Goal: Communication & Community: Ask a question

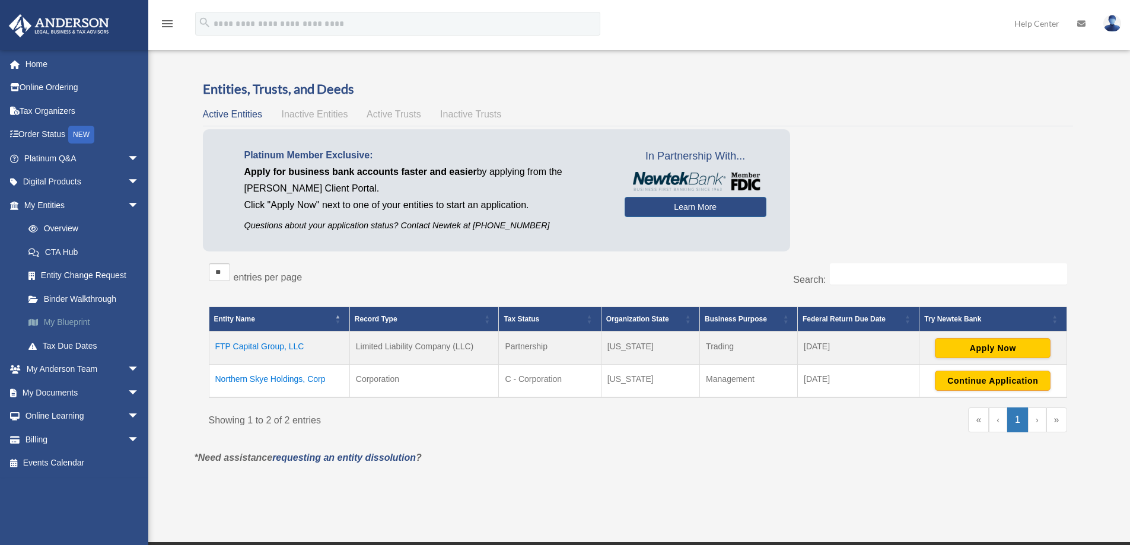
click at [78, 322] on link "My Blueprint" at bounding box center [87, 323] width 141 height 24
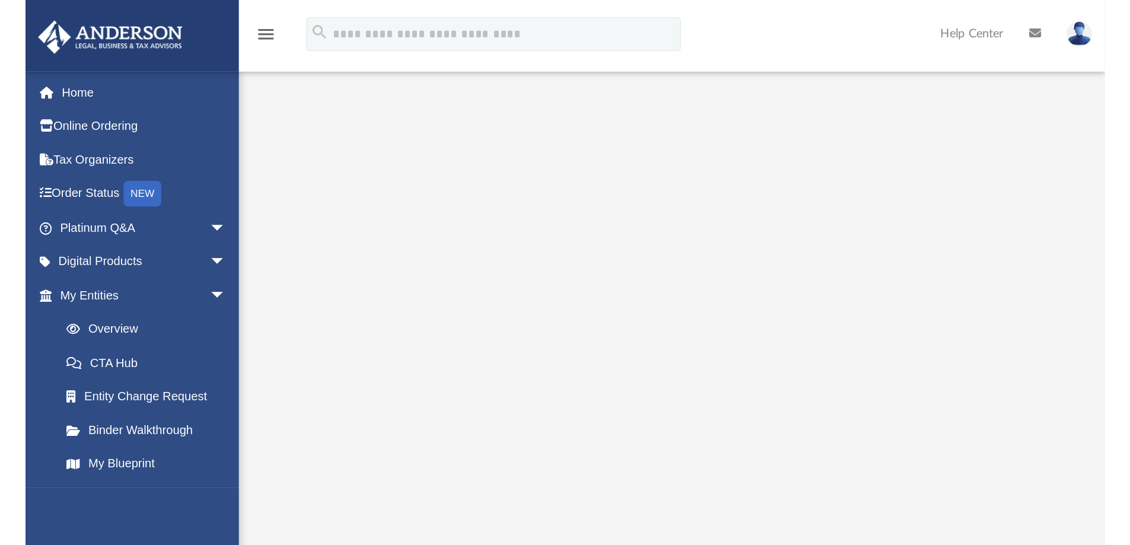
scroll to position [134, 0]
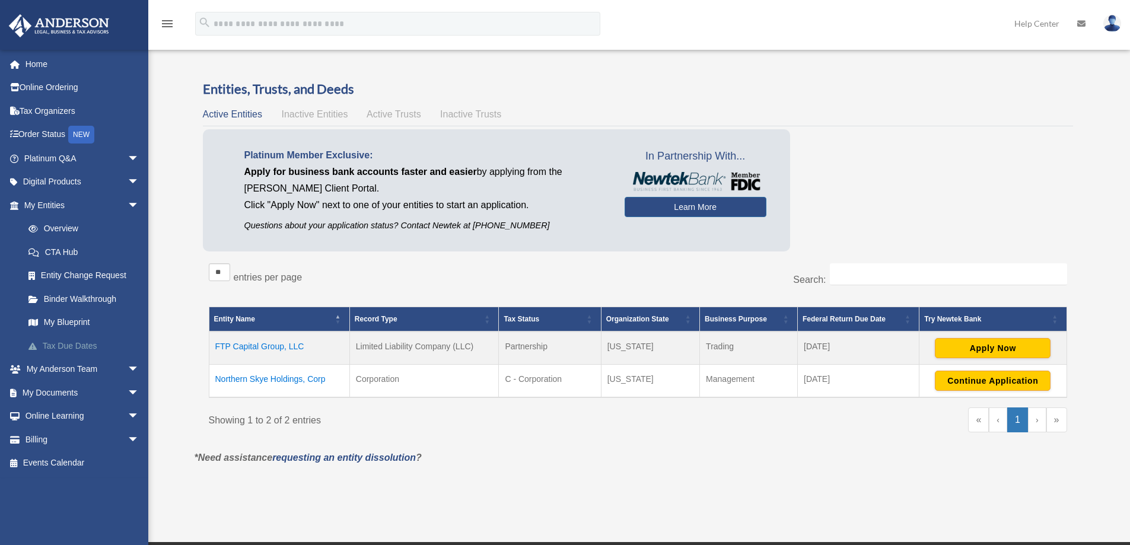
click at [61, 346] on link "Tax Due Dates" at bounding box center [87, 346] width 141 height 24
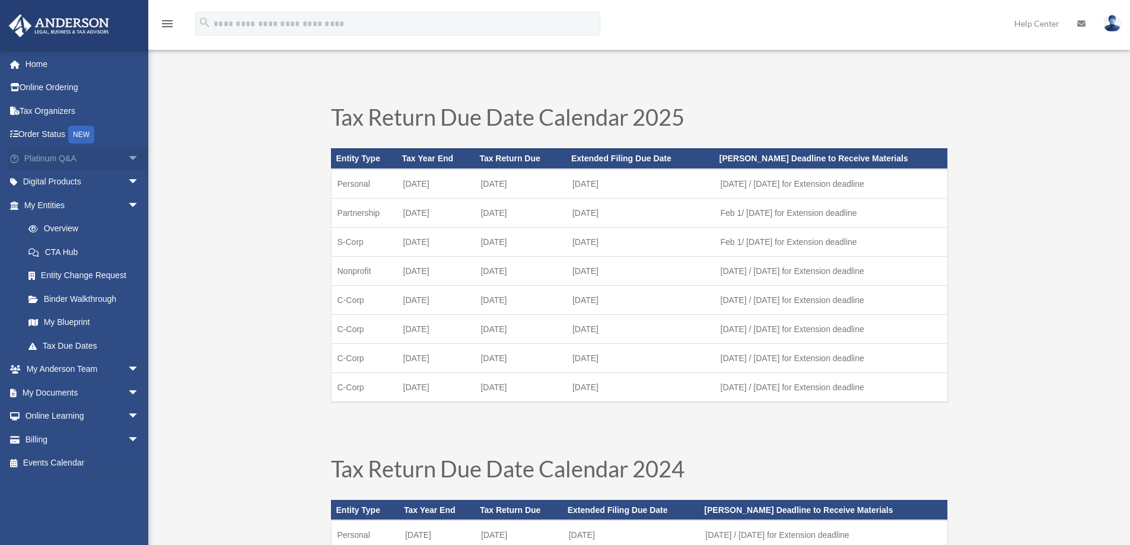
click at [68, 160] on link "Platinum Q&A arrow_drop_down" at bounding box center [82, 159] width 149 height 24
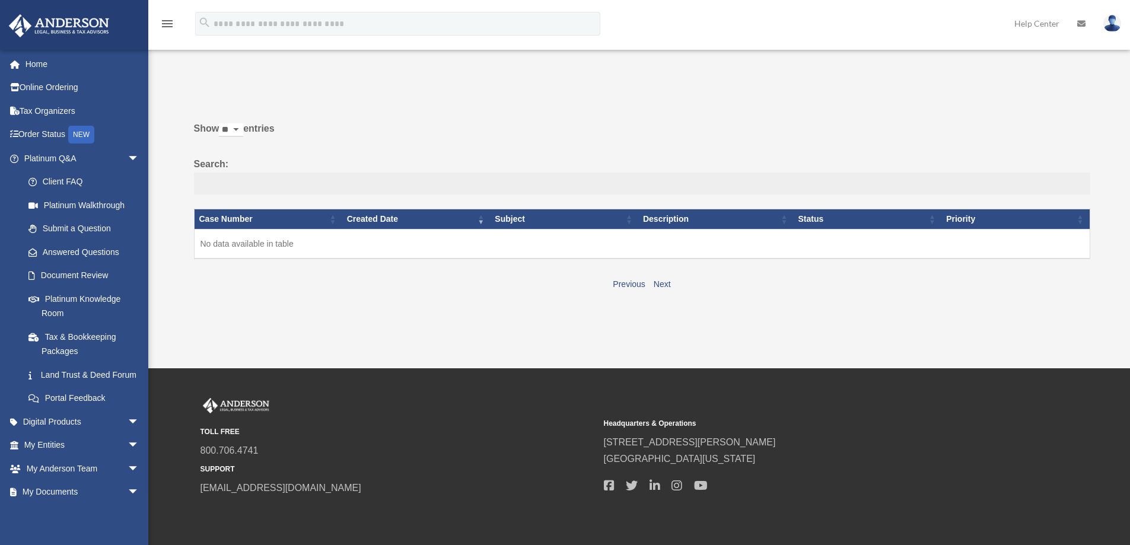
click at [317, 180] on input "Search:" at bounding box center [642, 184] width 897 height 23
click at [77, 228] on link "Submit a Question" at bounding box center [87, 229] width 141 height 24
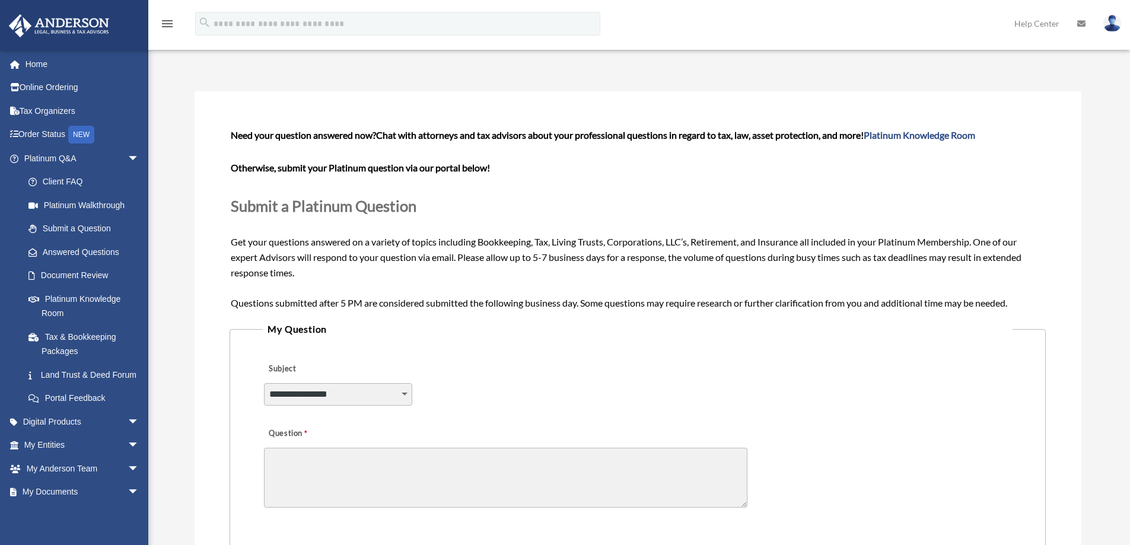
scroll to position [59, 0]
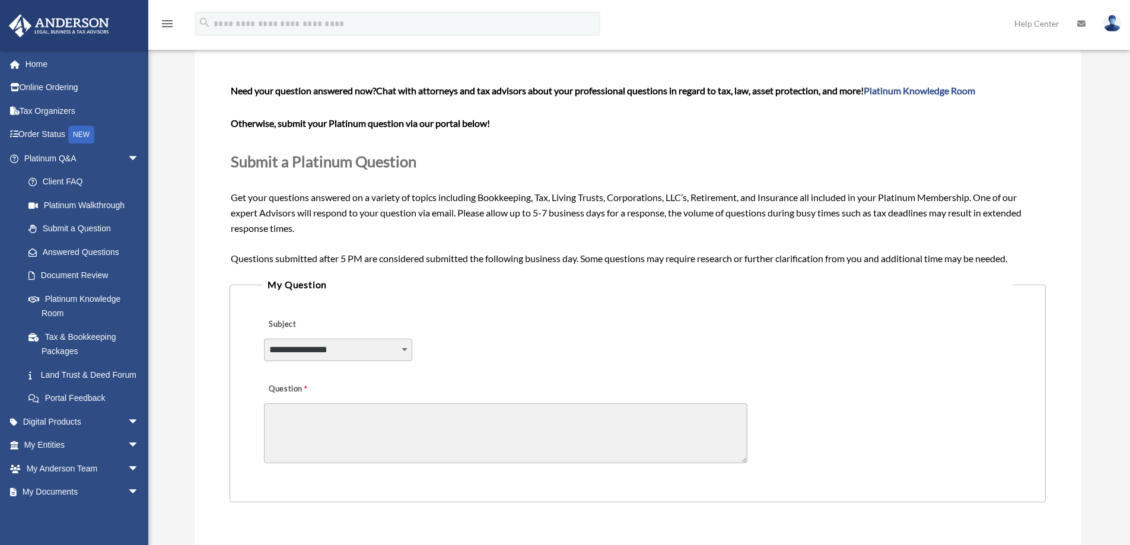
click at [352, 342] on select "**********" at bounding box center [338, 350] width 148 height 23
select select "******"
click at [264, 339] on select "**********" at bounding box center [338, 350] width 148 height 23
click at [395, 422] on textarea "Question" at bounding box center [506, 434] width 484 height 60
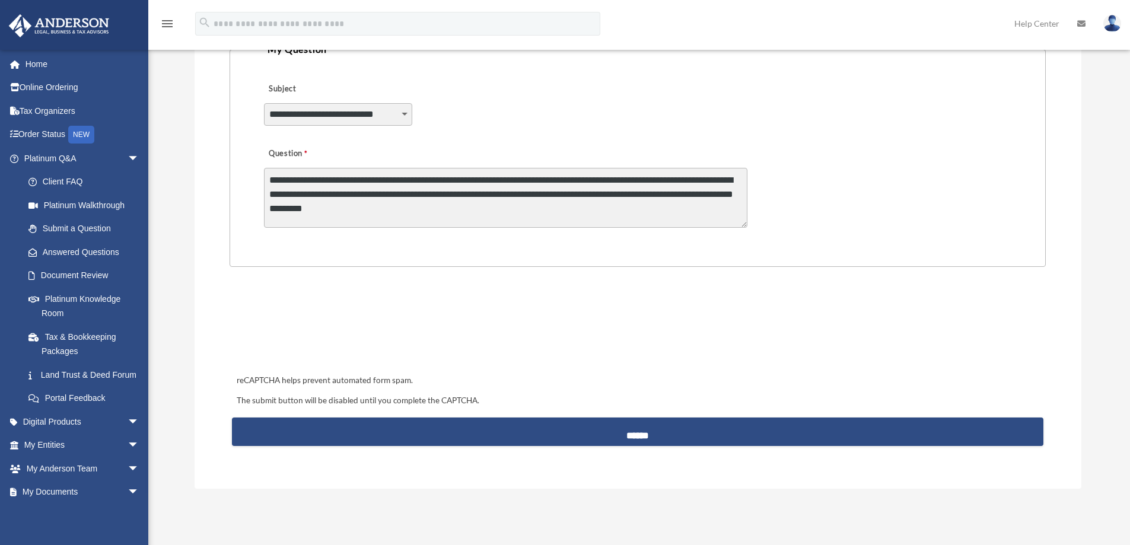
scroll to position [297, 0]
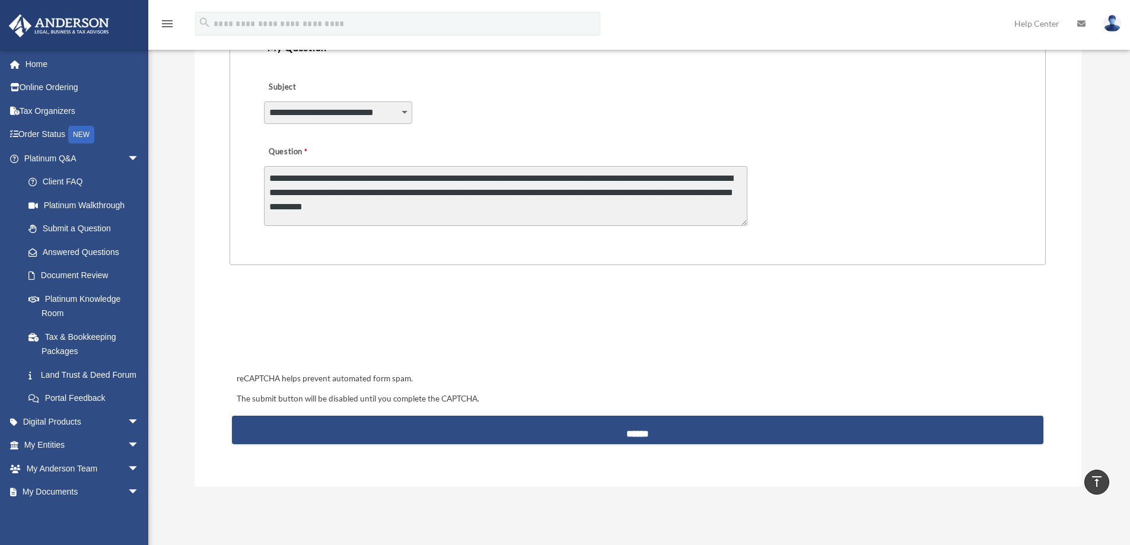
type textarea "**********"
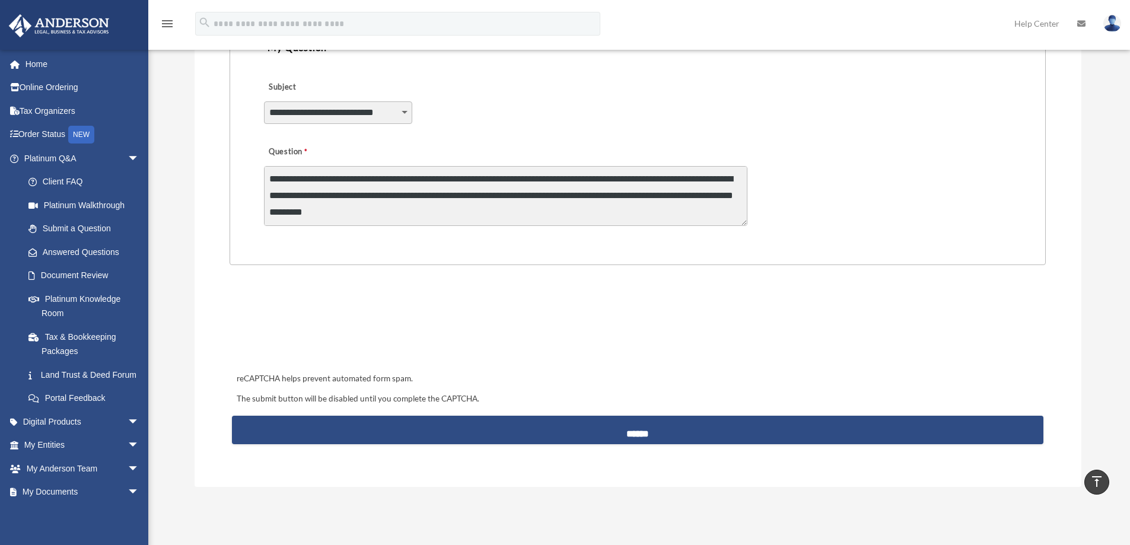
scroll to position [2, 0]
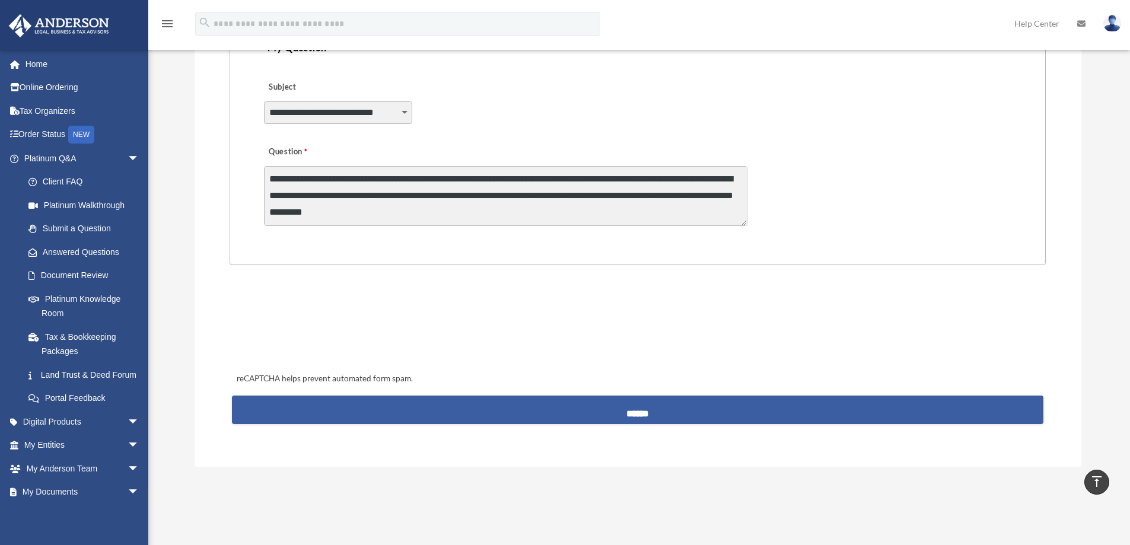
click at [643, 416] on input "******" at bounding box center [637, 410] width 811 height 28
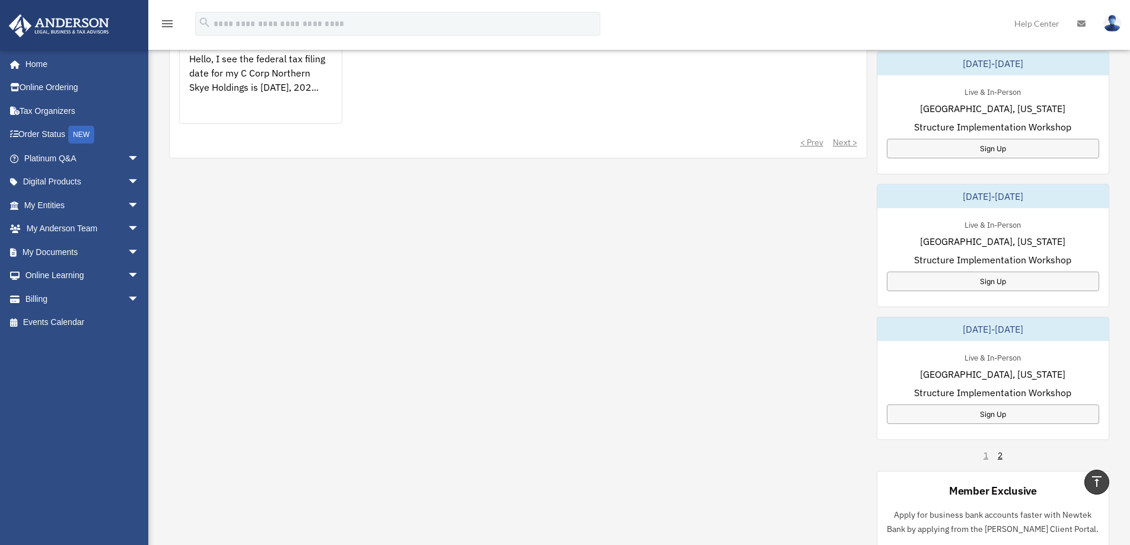
scroll to position [475, 0]
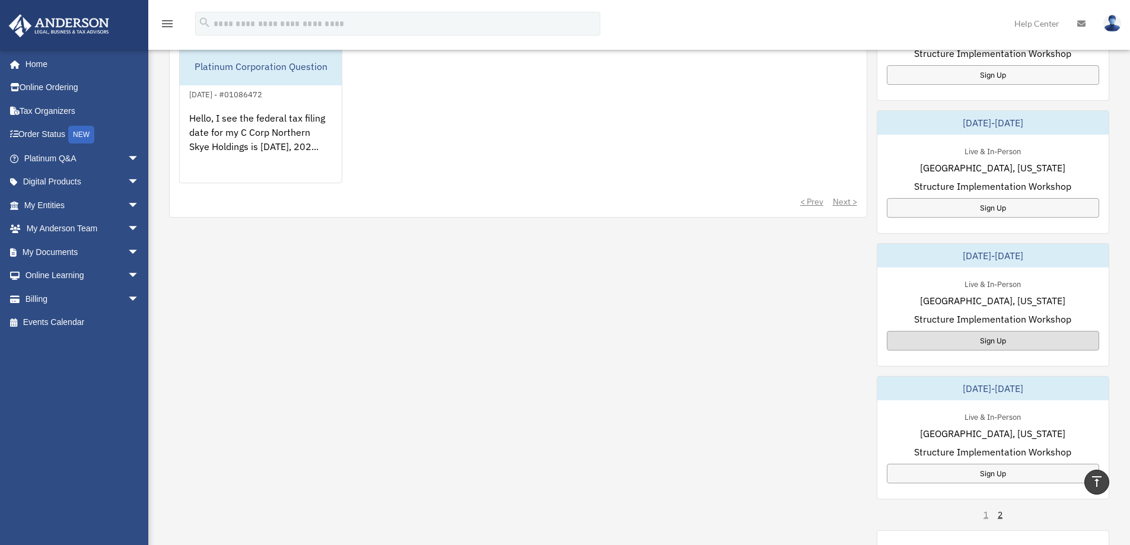
click at [955, 338] on div "Sign Up" at bounding box center [993, 341] width 212 height 20
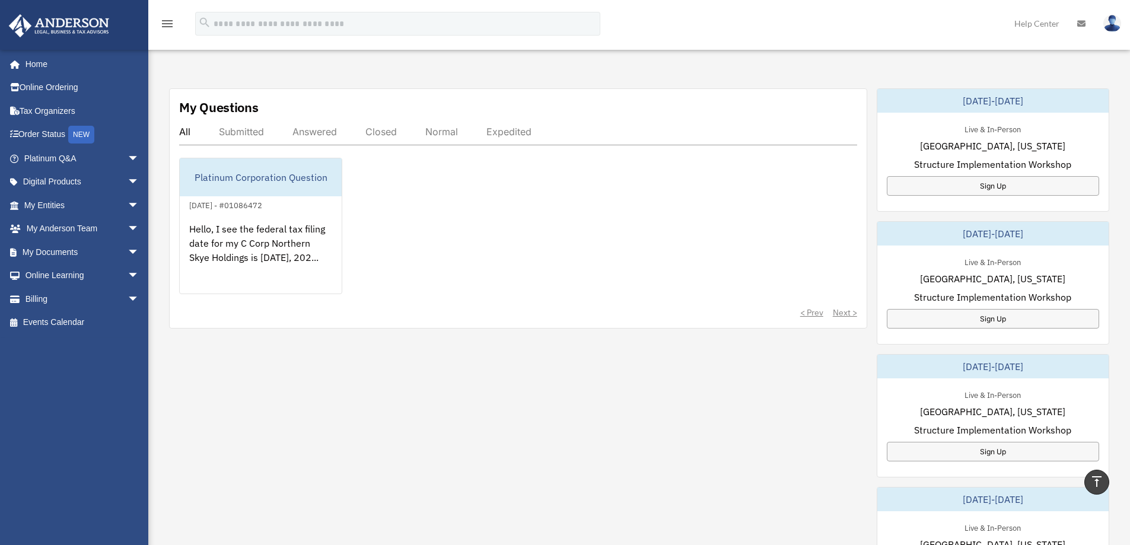
scroll to position [356, 0]
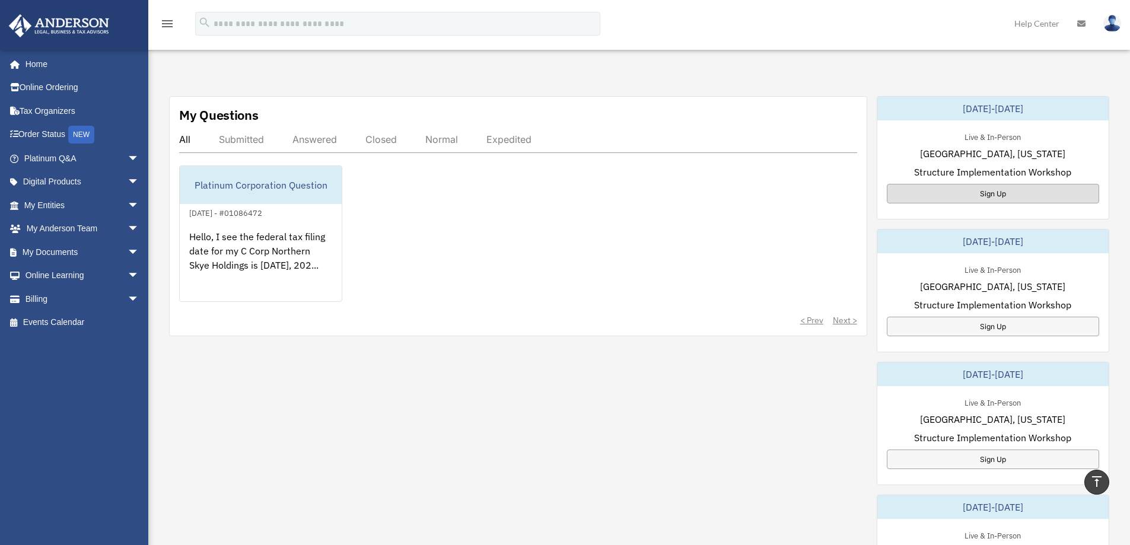
click at [1003, 193] on div "Sign Up" at bounding box center [993, 194] width 212 height 20
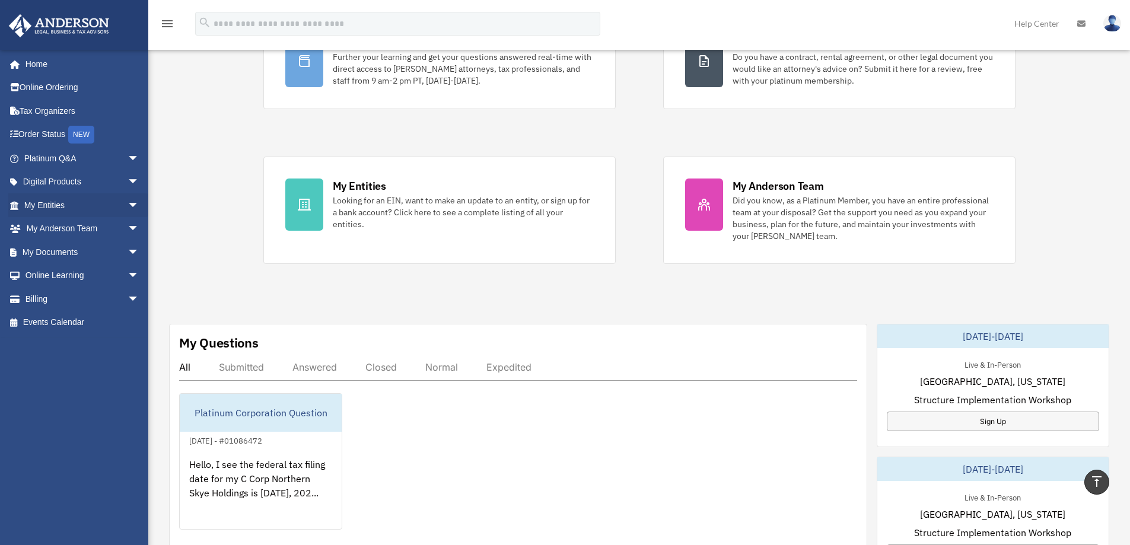
scroll to position [119, 0]
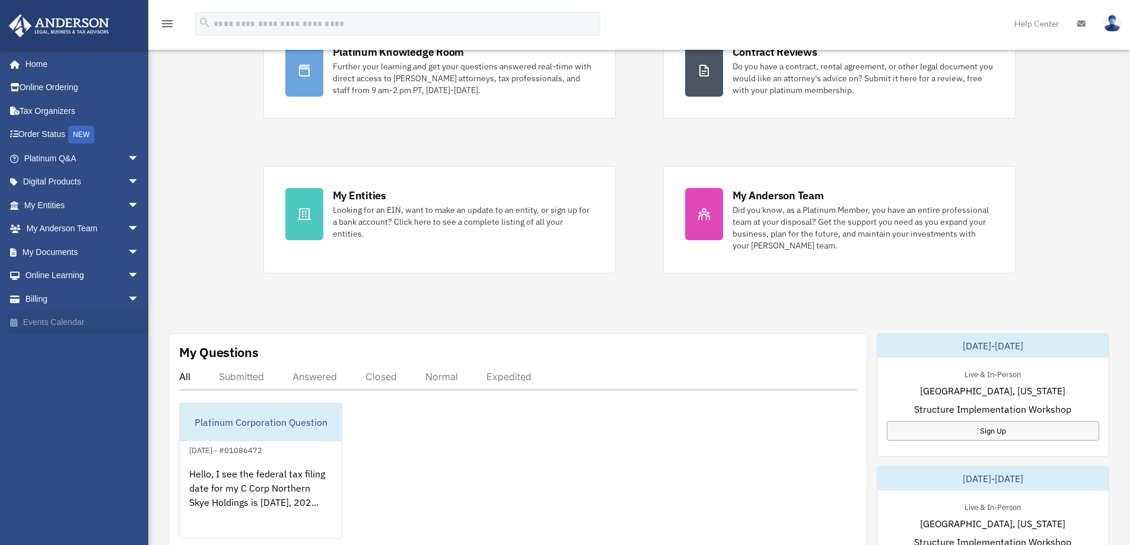
click at [55, 325] on link "Events Calendar" at bounding box center [82, 323] width 149 height 24
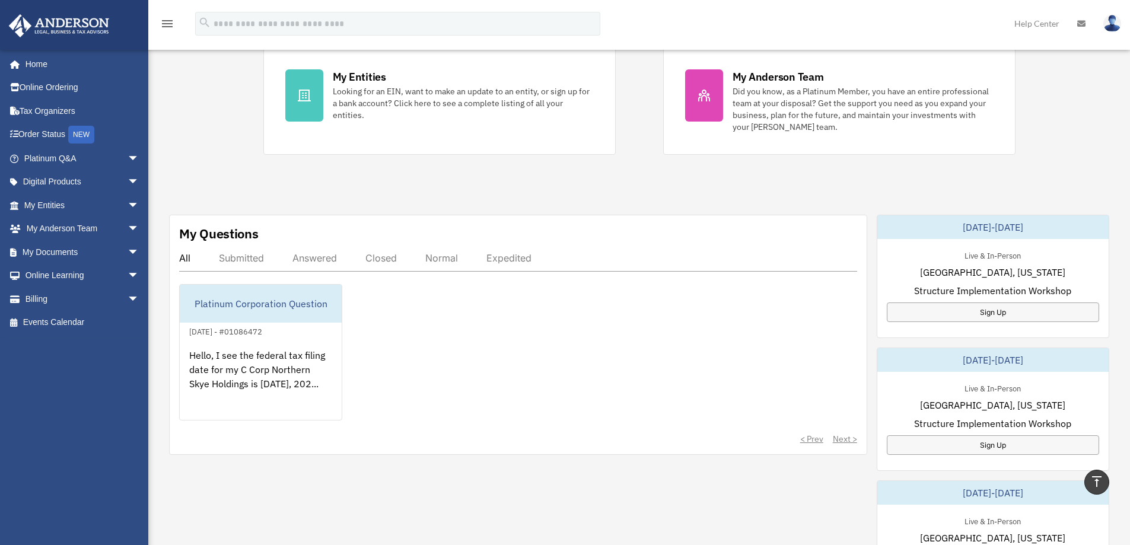
scroll to position [0, 0]
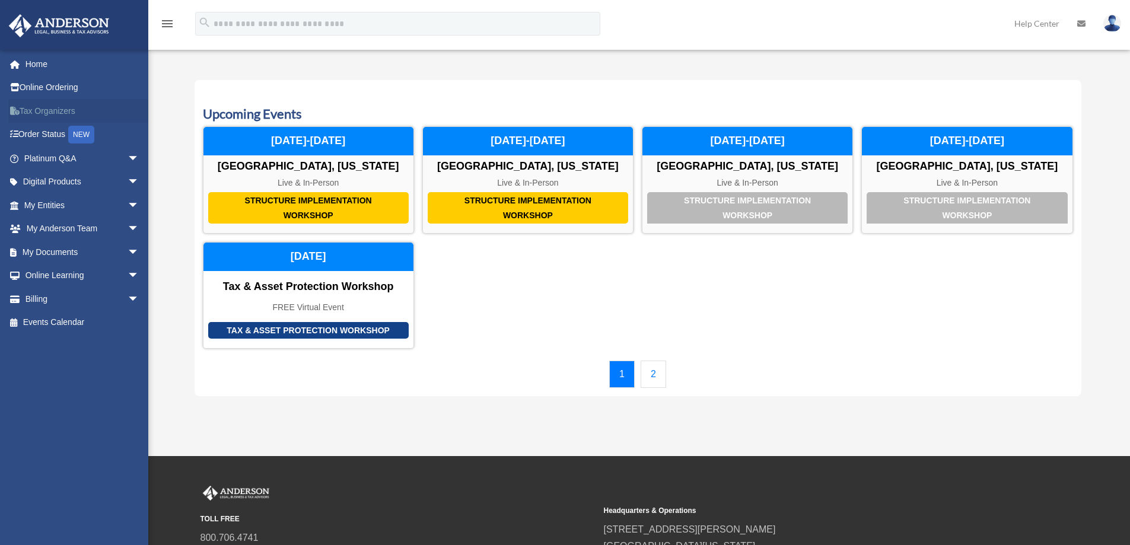
click at [50, 112] on link "Tax Organizers" at bounding box center [82, 111] width 149 height 24
click at [55, 110] on link "Tax Organizers" at bounding box center [82, 111] width 149 height 24
click at [72, 258] on link "My Documents arrow_drop_down" at bounding box center [82, 252] width 149 height 24
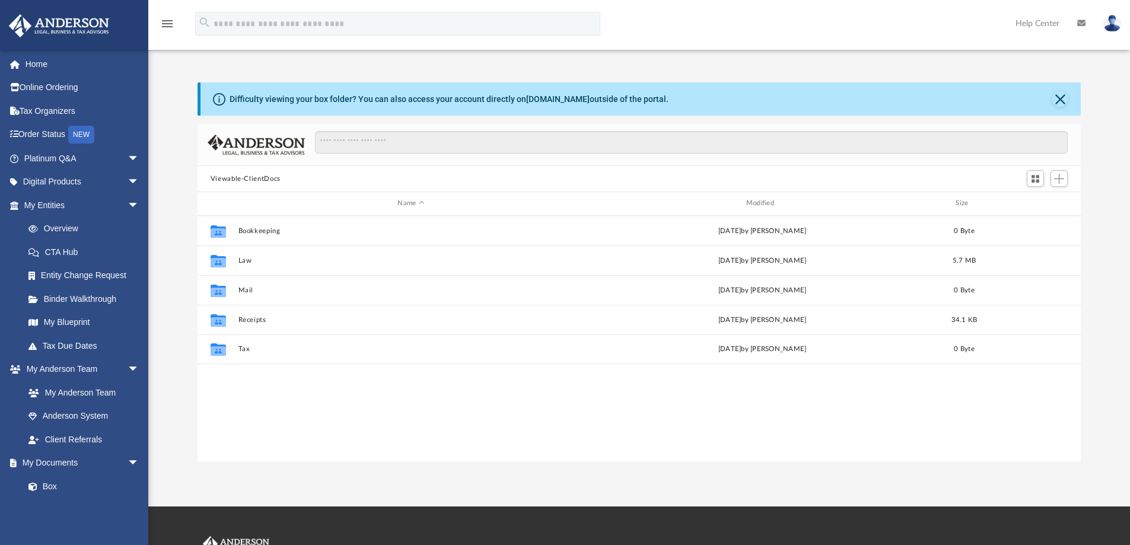
scroll to position [261, 875]
click at [68, 249] on link "CTA Hub" at bounding box center [87, 252] width 141 height 24
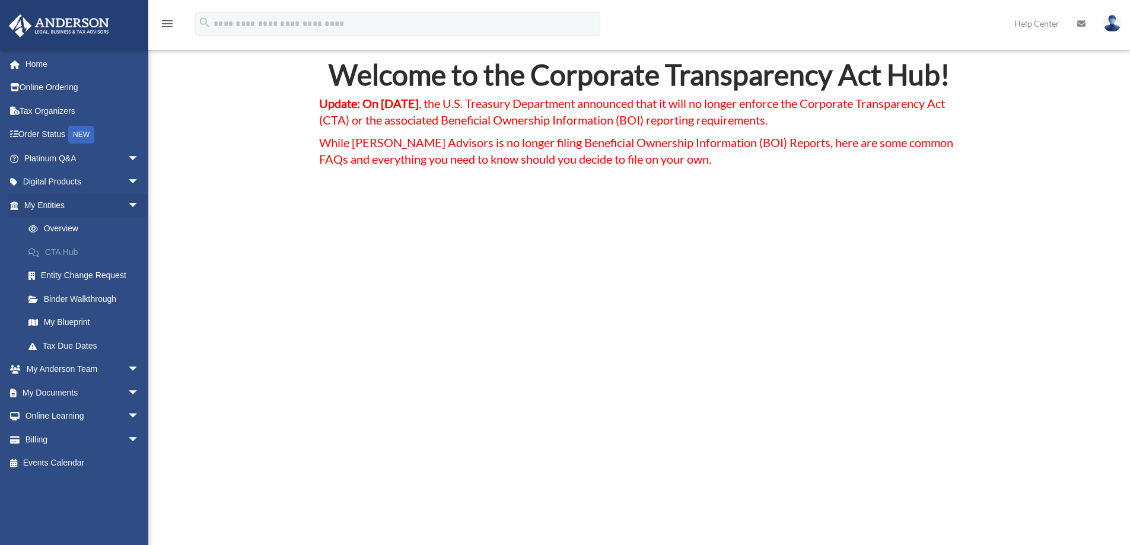
scroll to position [59, 0]
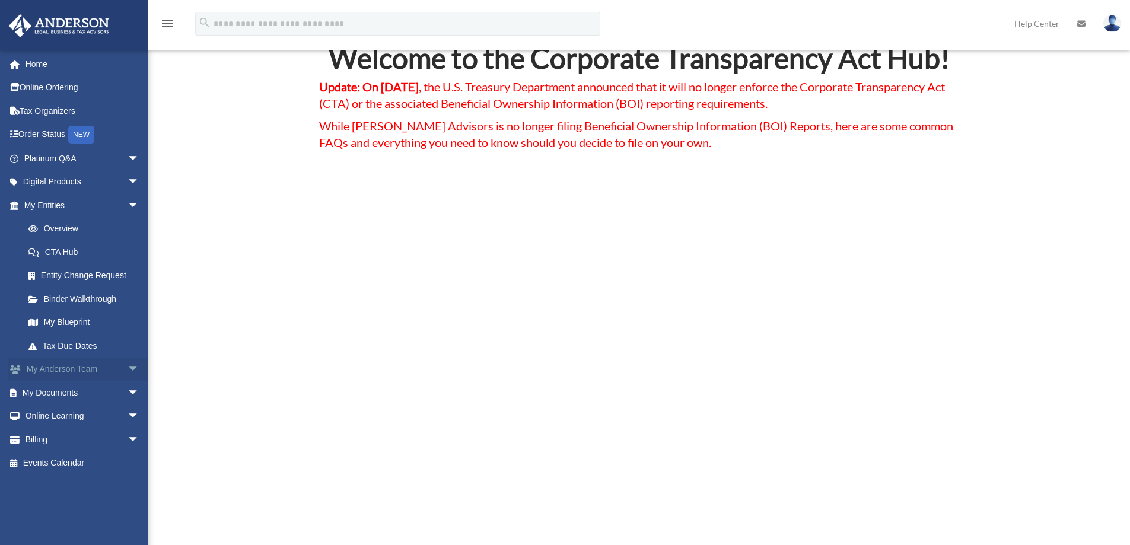
click at [77, 370] on link "My [PERSON_NAME] Team arrow_drop_down" at bounding box center [82, 370] width 149 height 24
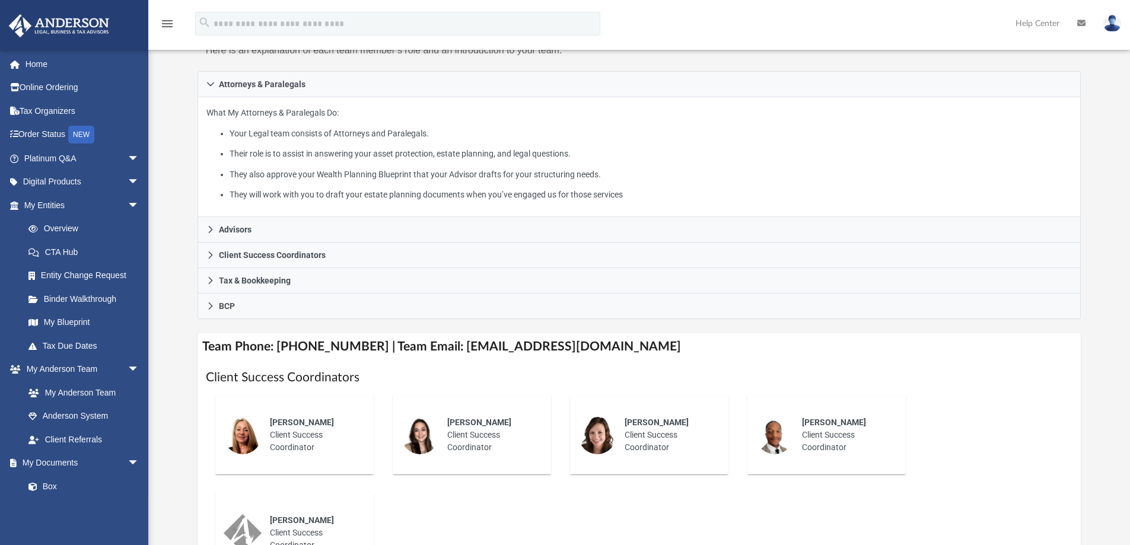
scroll to position [178, 0]
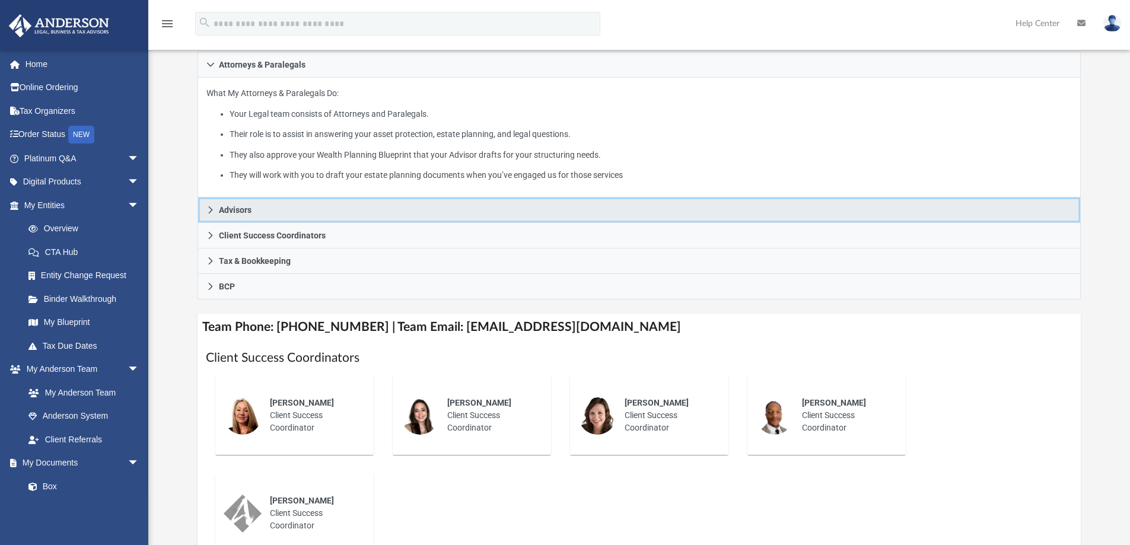
click at [208, 212] on icon at bounding box center [211, 210] width 8 height 8
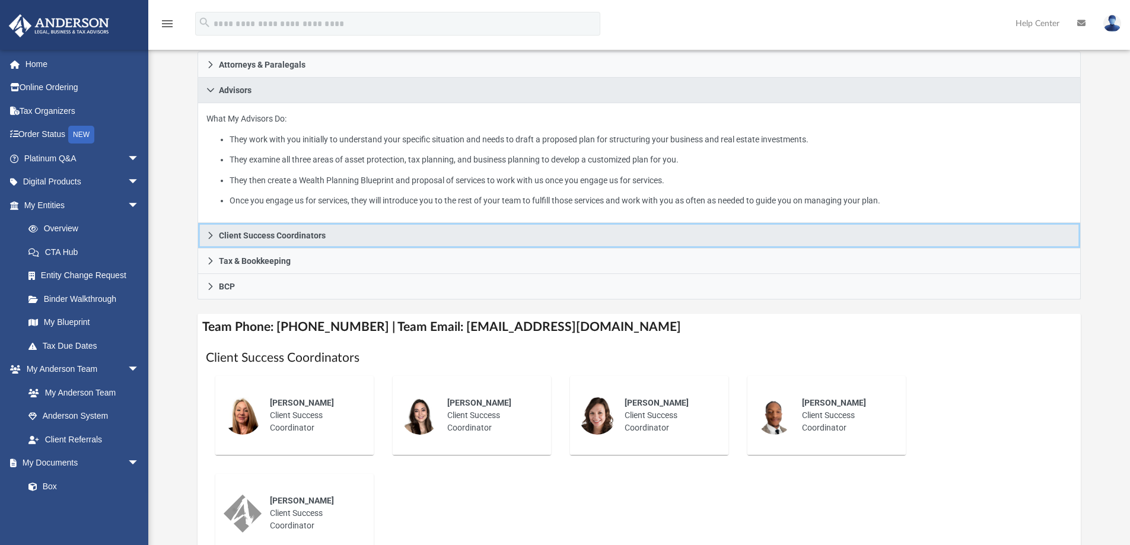
click at [210, 237] on icon at bounding box center [211, 235] width 8 height 8
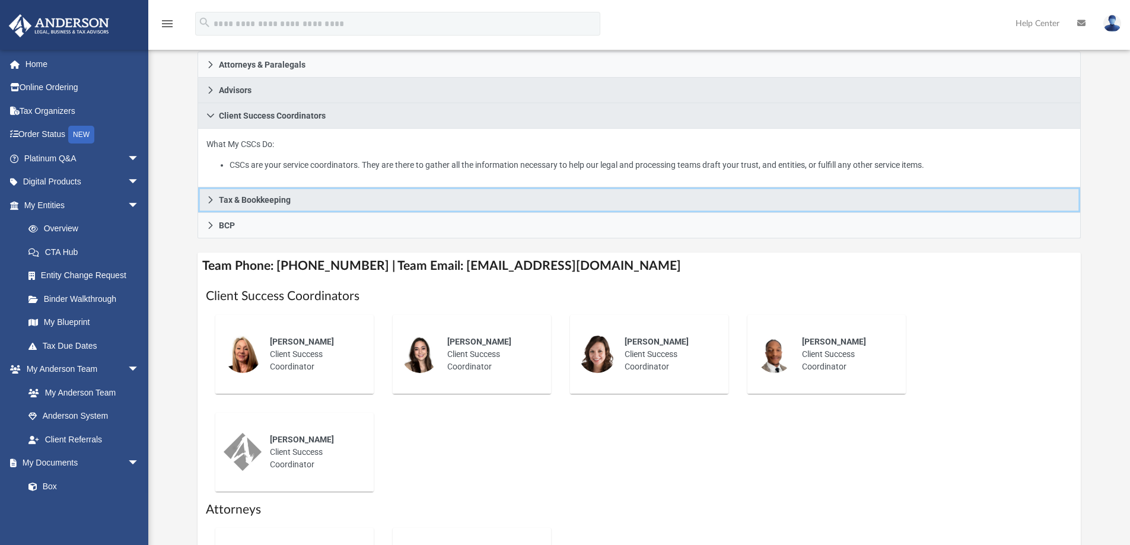
click at [210, 199] on icon at bounding box center [211, 200] width 8 height 8
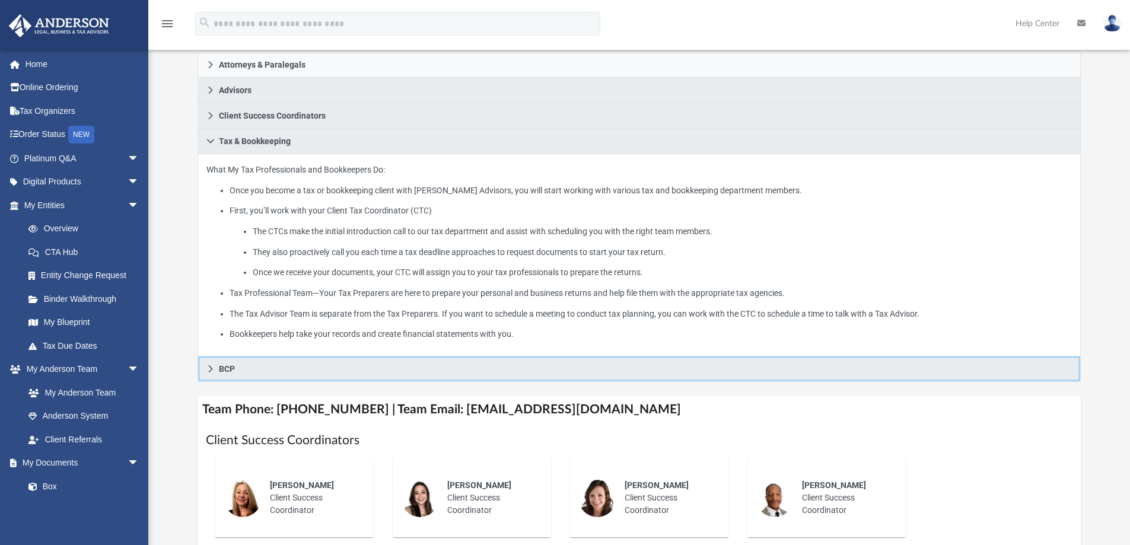
click at [209, 369] on icon at bounding box center [211, 369] width 8 height 8
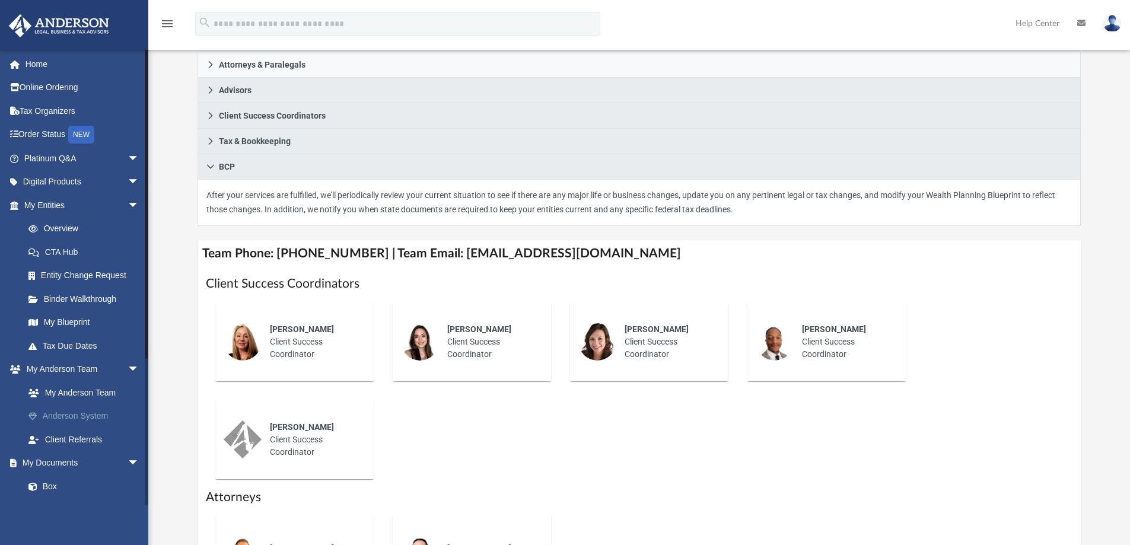
click at [81, 415] on link "Anderson System" at bounding box center [87, 417] width 141 height 24
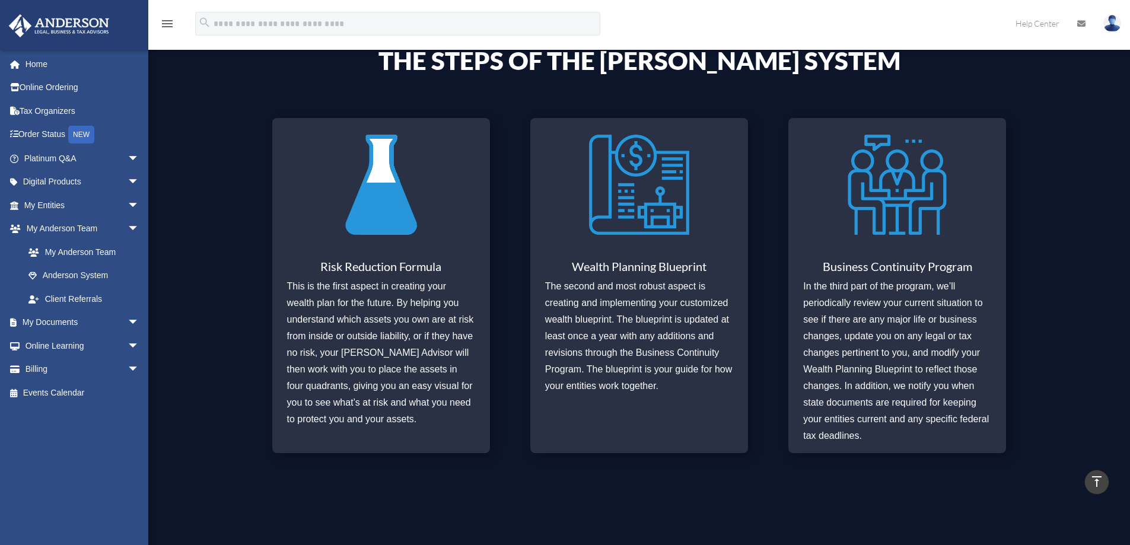
scroll to position [475, 0]
